Goal: Check status: Check status

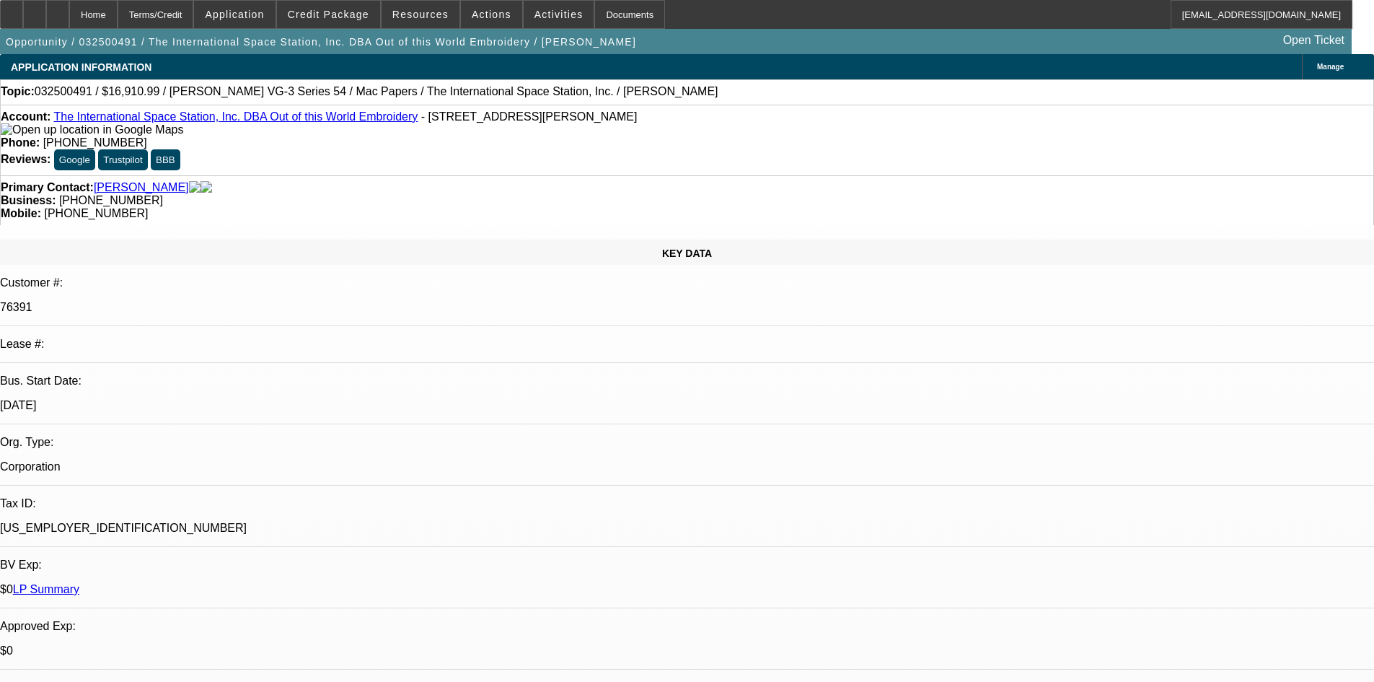
select select "0"
select select "6"
select select "0"
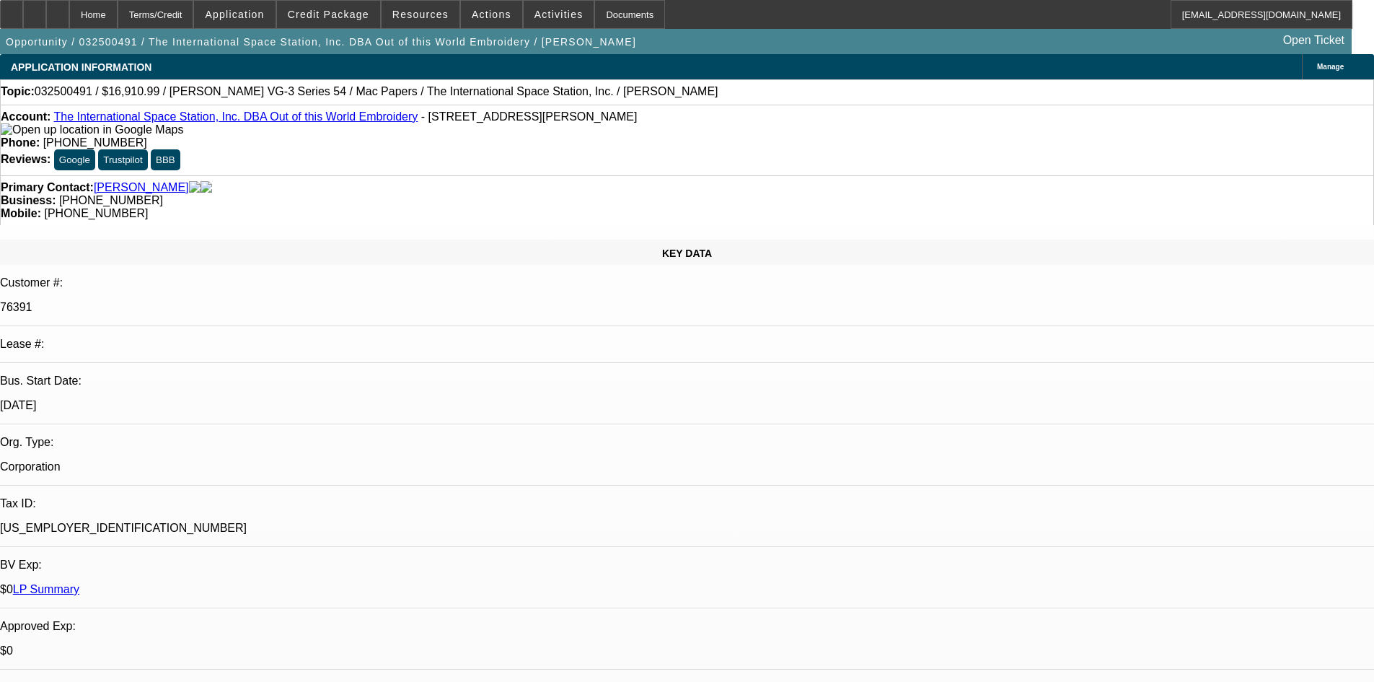
select select "0"
select select "6"
select select "0"
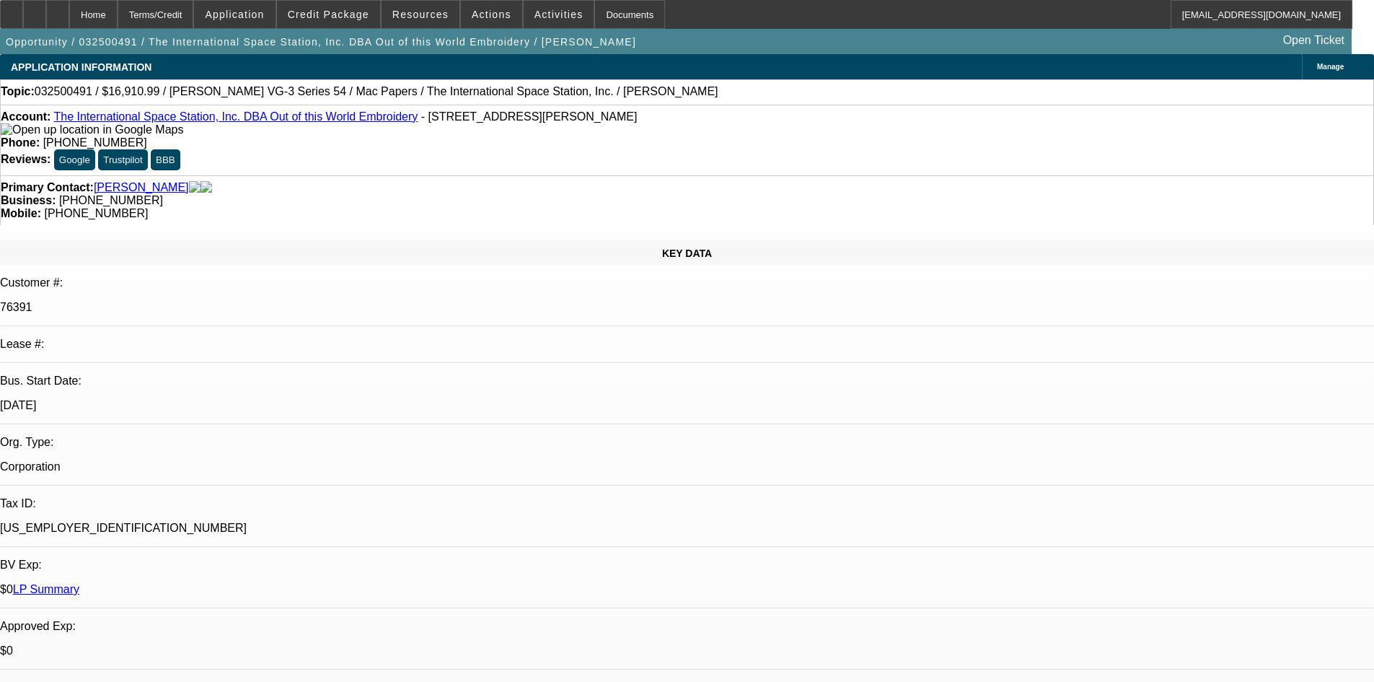
select select "2"
select select "0"
select select "6"
select select "0"
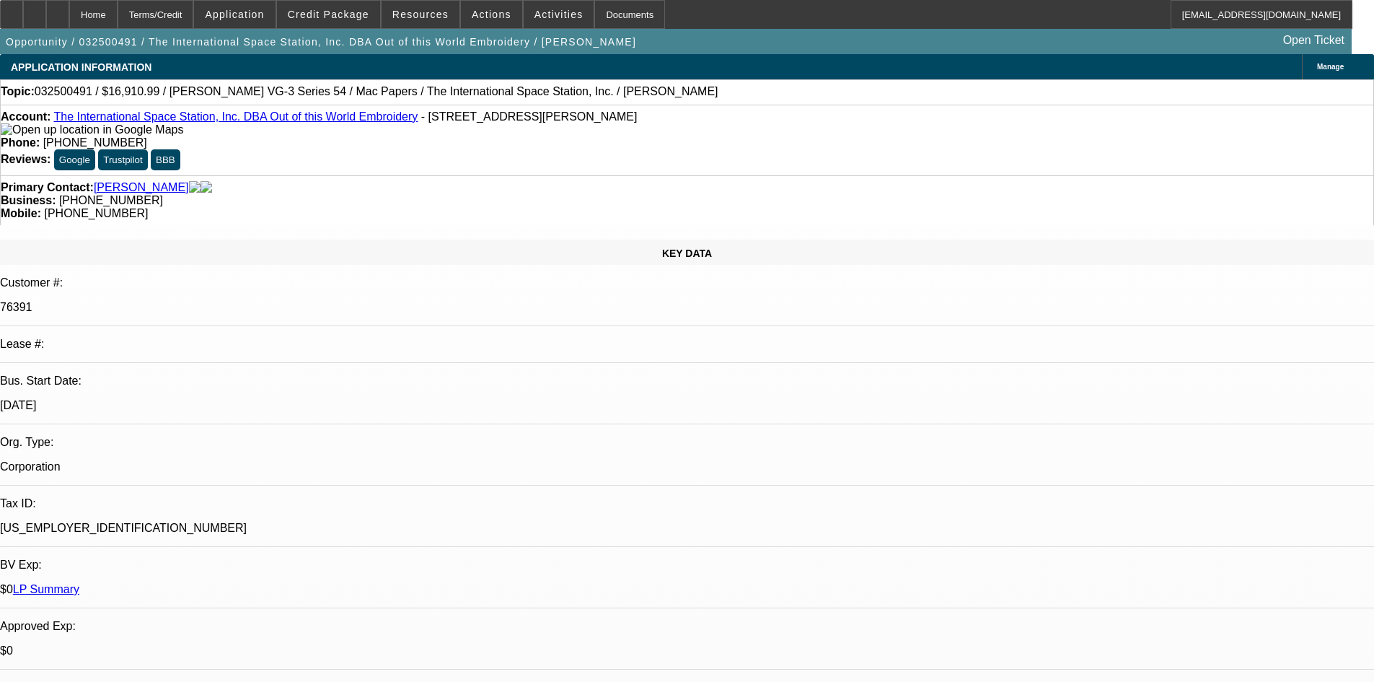
select select "2"
select select "0"
select select "6"
